Goal: Register for event/course

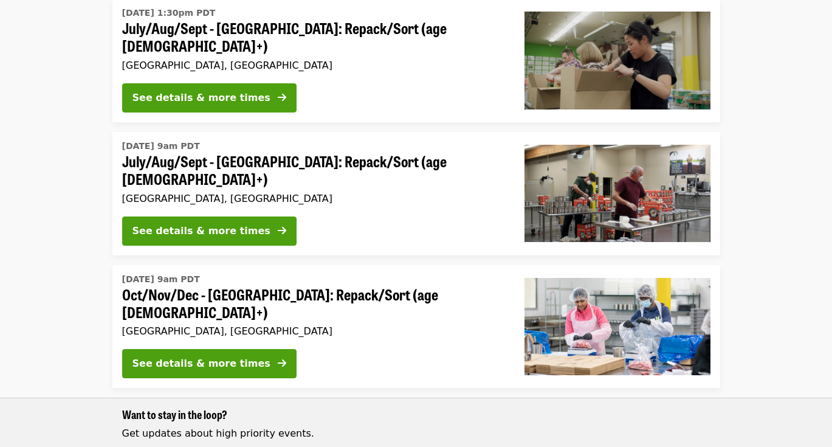
scroll to position [539, 0]
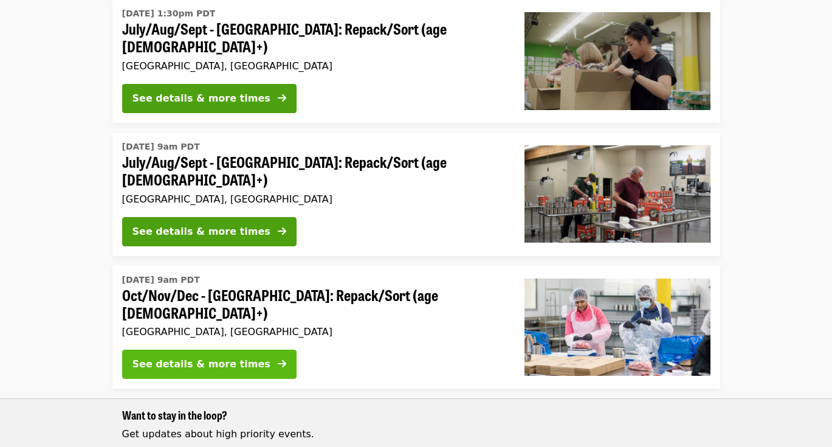
click at [233, 357] on div "See details & more times" at bounding box center [202, 364] width 138 height 15
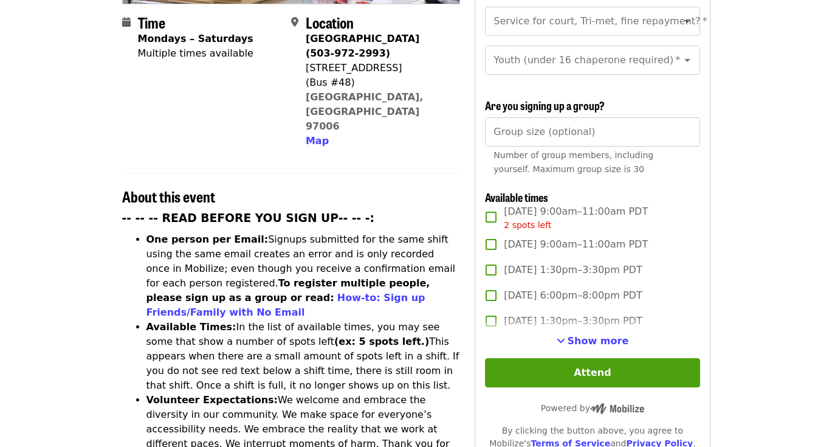
scroll to position [309, 0]
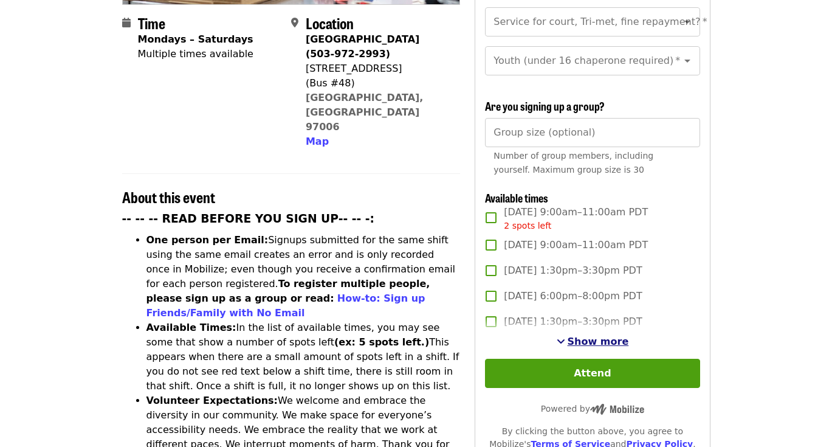
click at [612, 336] on span "Show more" at bounding box center [598, 342] width 61 height 12
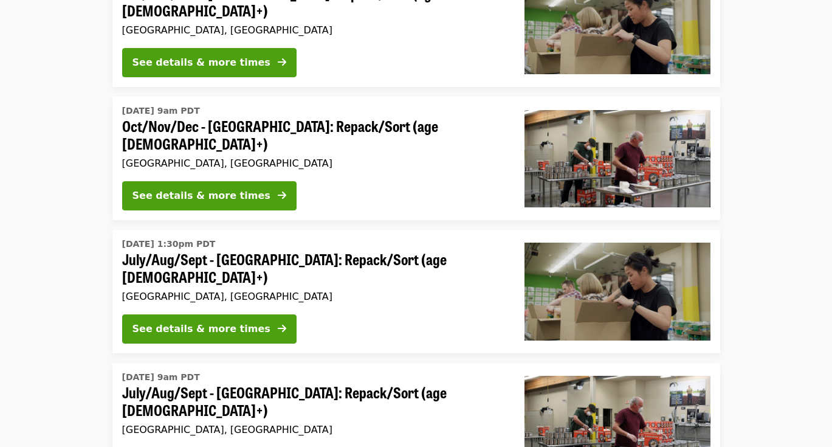
scroll to position [539, 0]
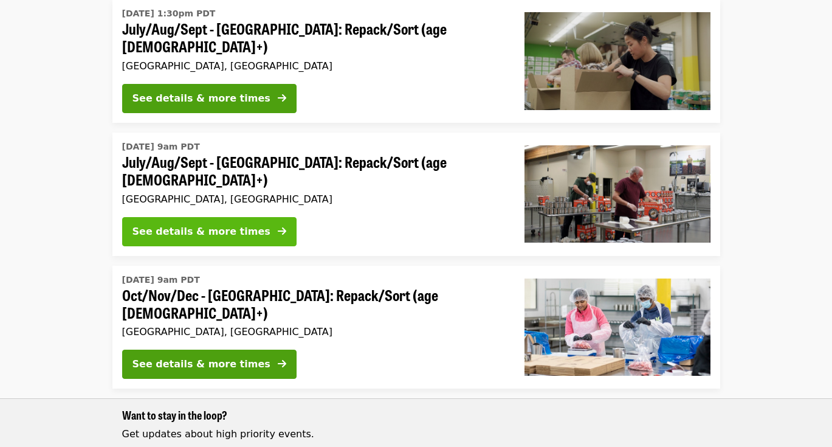
click at [235, 224] on div "See details & more times" at bounding box center [202, 231] width 138 height 15
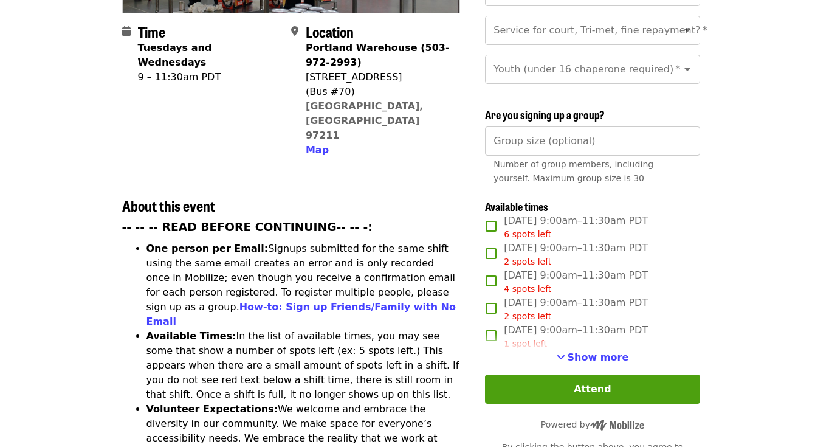
scroll to position [302, 0]
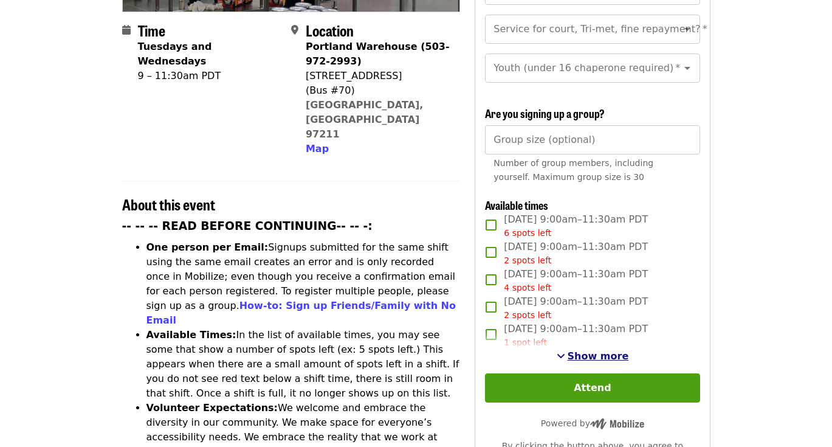
click at [570, 350] on button "Show more" at bounding box center [593, 356] width 72 height 15
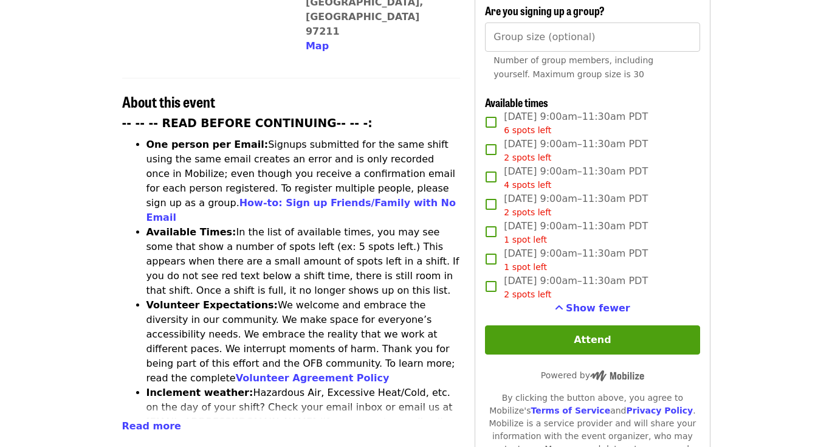
scroll to position [404, 0]
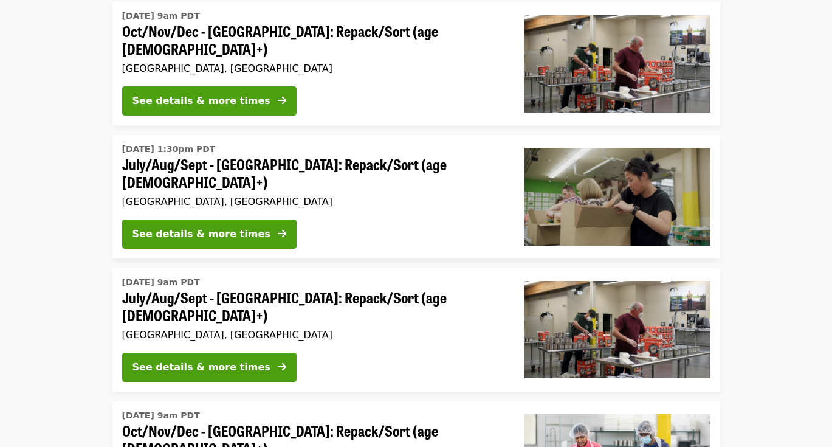
scroll to position [539, 0]
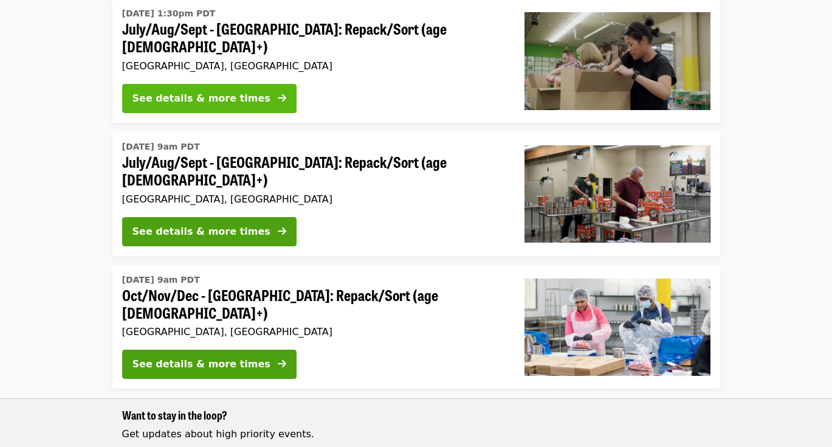
click at [244, 91] on div "See details & more times" at bounding box center [202, 98] width 138 height 15
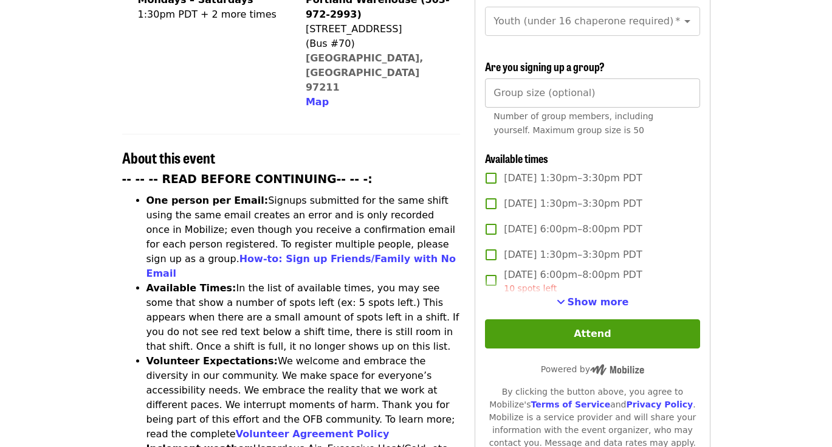
scroll to position [350, 0]
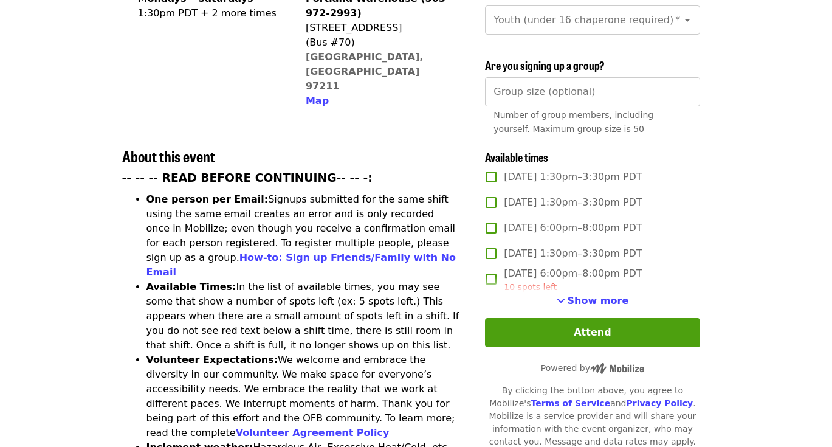
click at [596, 295] on span "Show more" at bounding box center [598, 301] width 61 height 12
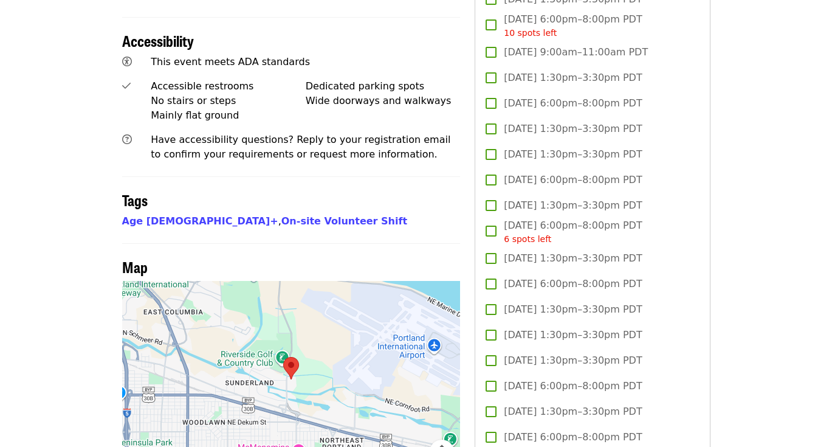
scroll to position [829, 0]
